Goal: Information Seeking & Learning: Learn about a topic

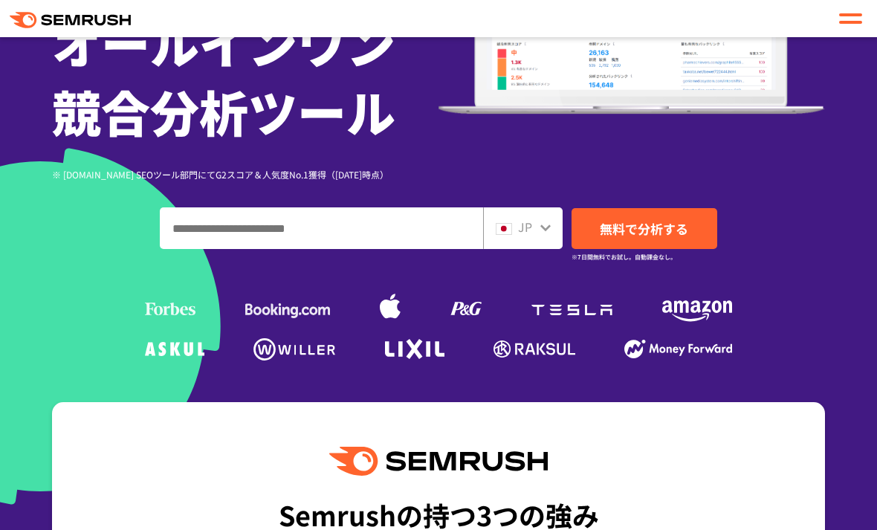
scroll to position [271, 0]
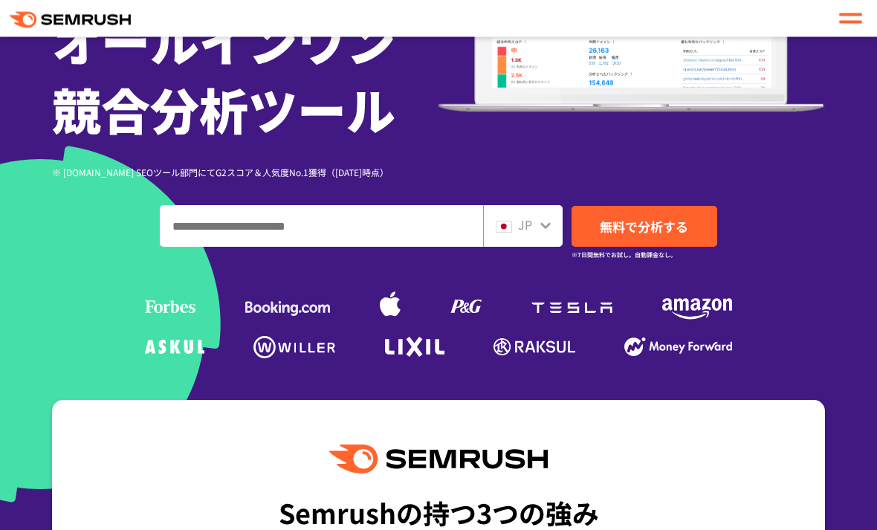
click at [541, 219] on div at bounding box center [546, 224] width 12 height 19
click at [541, 217] on div at bounding box center [546, 224] width 12 height 19
click at [538, 230] on div "JP" at bounding box center [520, 225] width 48 height 19
click at [538, 229] on div "JP" at bounding box center [520, 225] width 48 height 19
click at [545, 223] on icon at bounding box center [546, 226] width 12 height 12
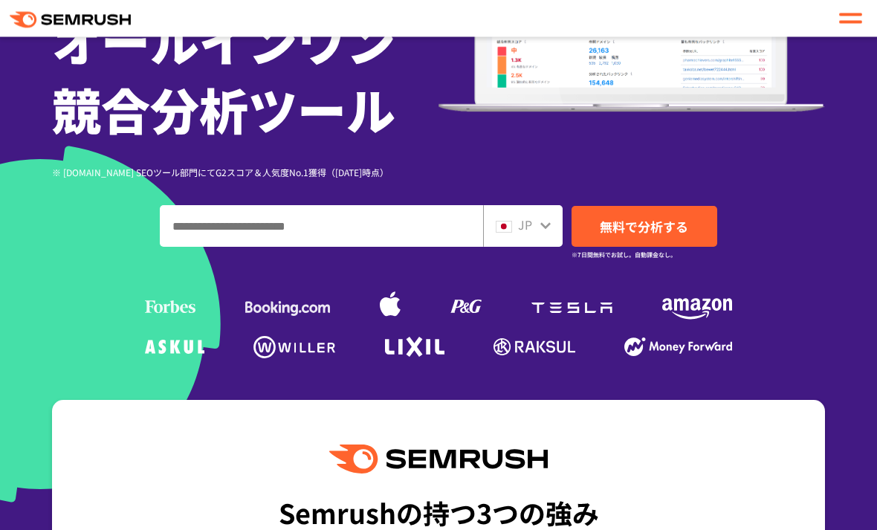
click at [431, 227] on input "ドメイン、キーワードまたはURLを入力してください" at bounding box center [322, 227] width 322 height 40
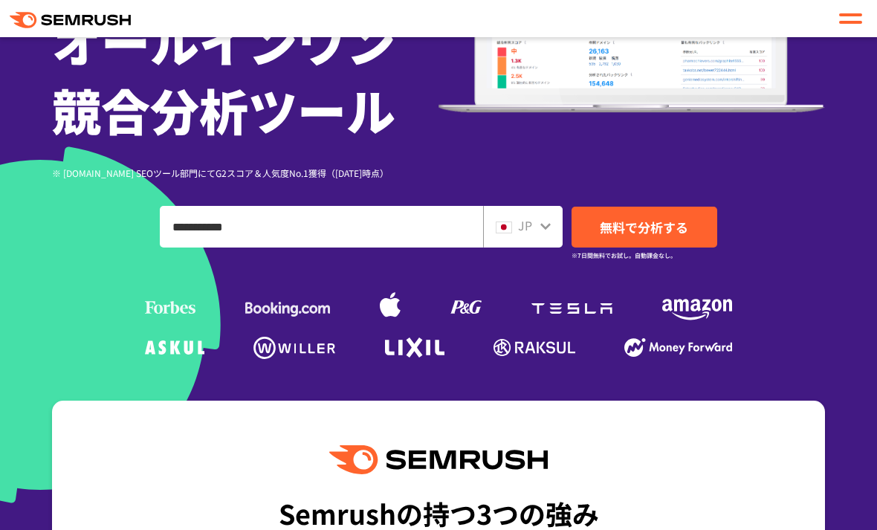
type input "**********"
click at [546, 216] on div at bounding box center [546, 224] width 12 height 19
click at [546, 215] on div at bounding box center [546, 224] width 12 height 19
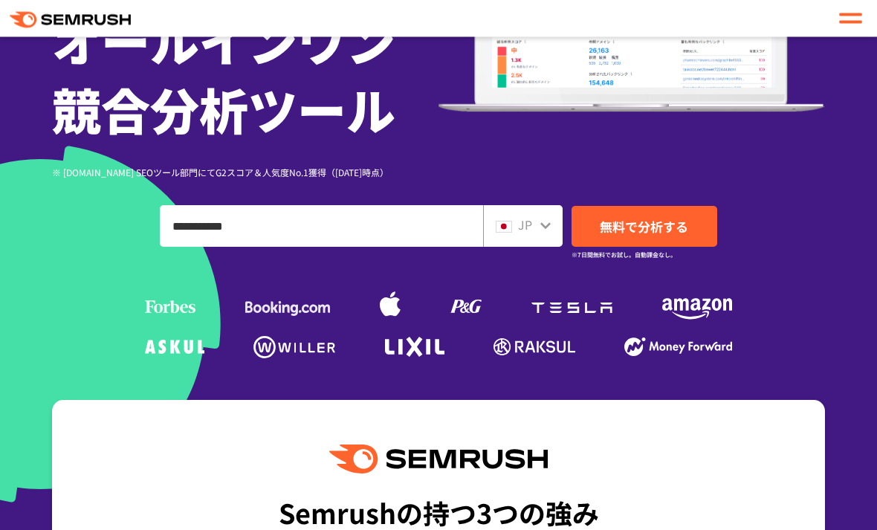
scroll to position [272, 0]
click at [667, 217] on span "無料で分析する" at bounding box center [644, 226] width 88 height 19
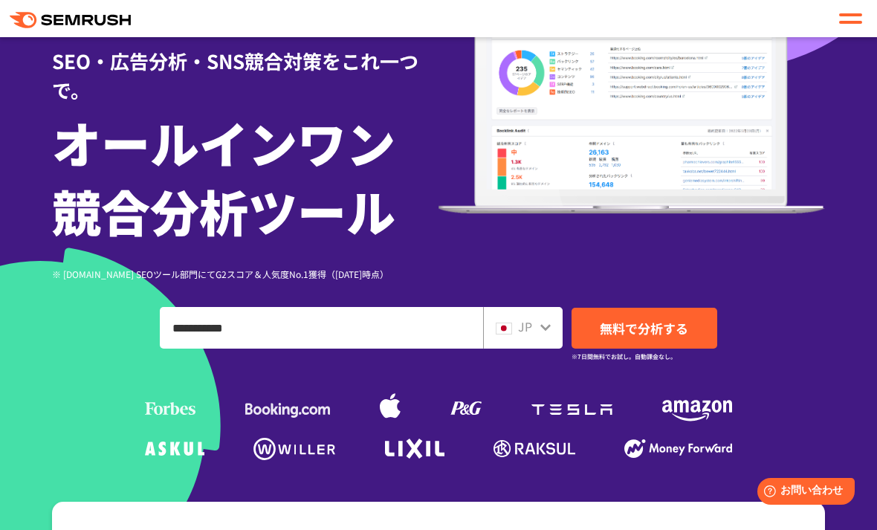
scroll to position [160, 0]
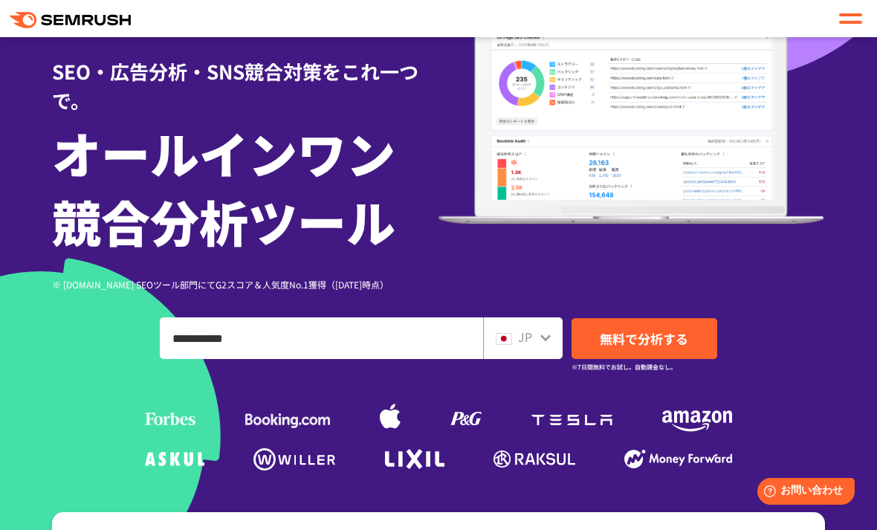
click at [537, 345] on div "JP" at bounding box center [520, 337] width 48 height 19
click at [547, 339] on icon at bounding box center [545, 338] width 10 height 7
click at [549, 335] on icon at bounding box center [545, 338] width 10 height 7
click at [514, 338] on div "JP" at bounding box center [520, 337] width 48 height 19
